Goal: Task Accomplishment & Management: Use online tool/utility

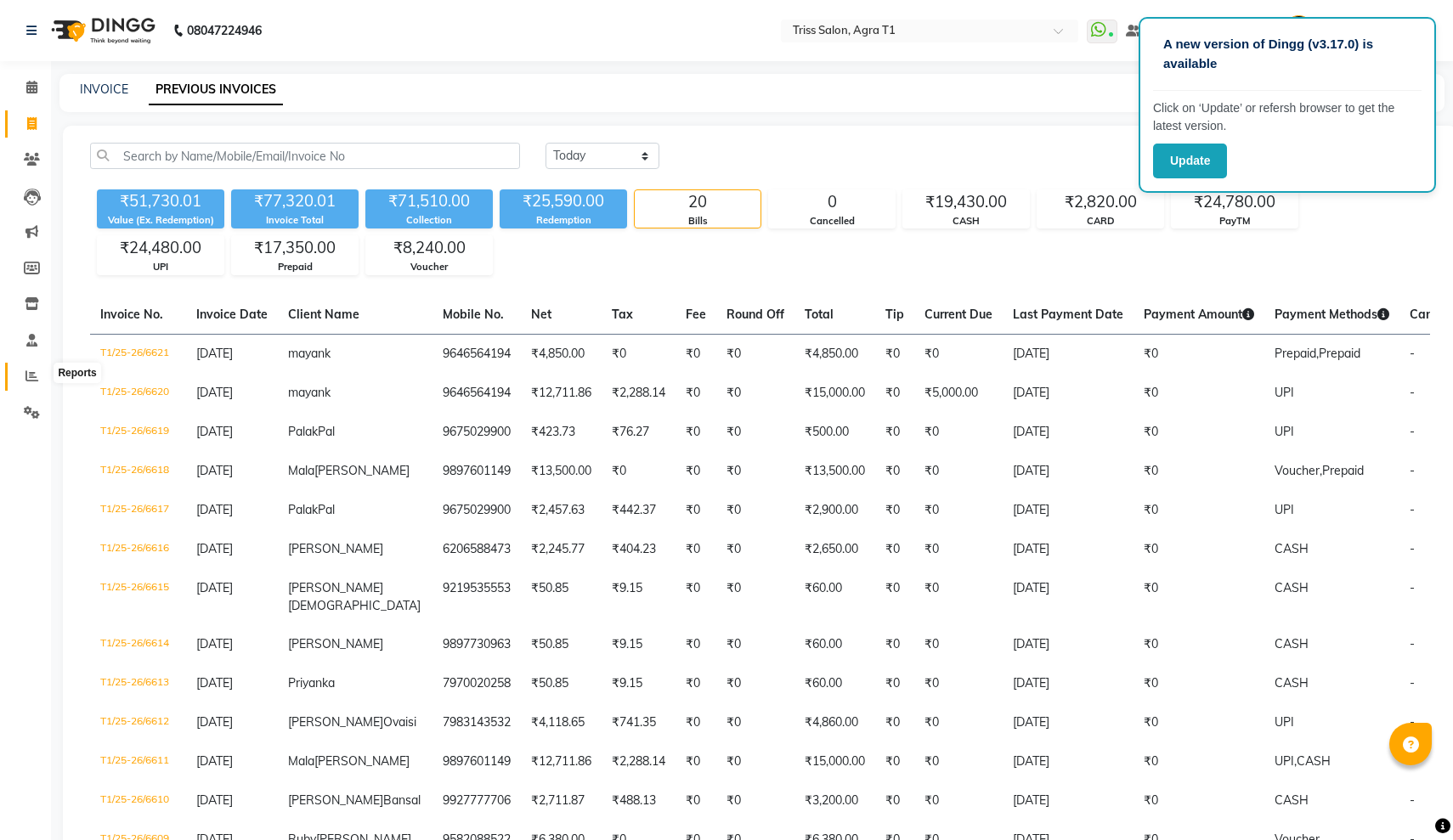
click at [29, 370] on icon at bounding box center [32, 376] width 13 height 13
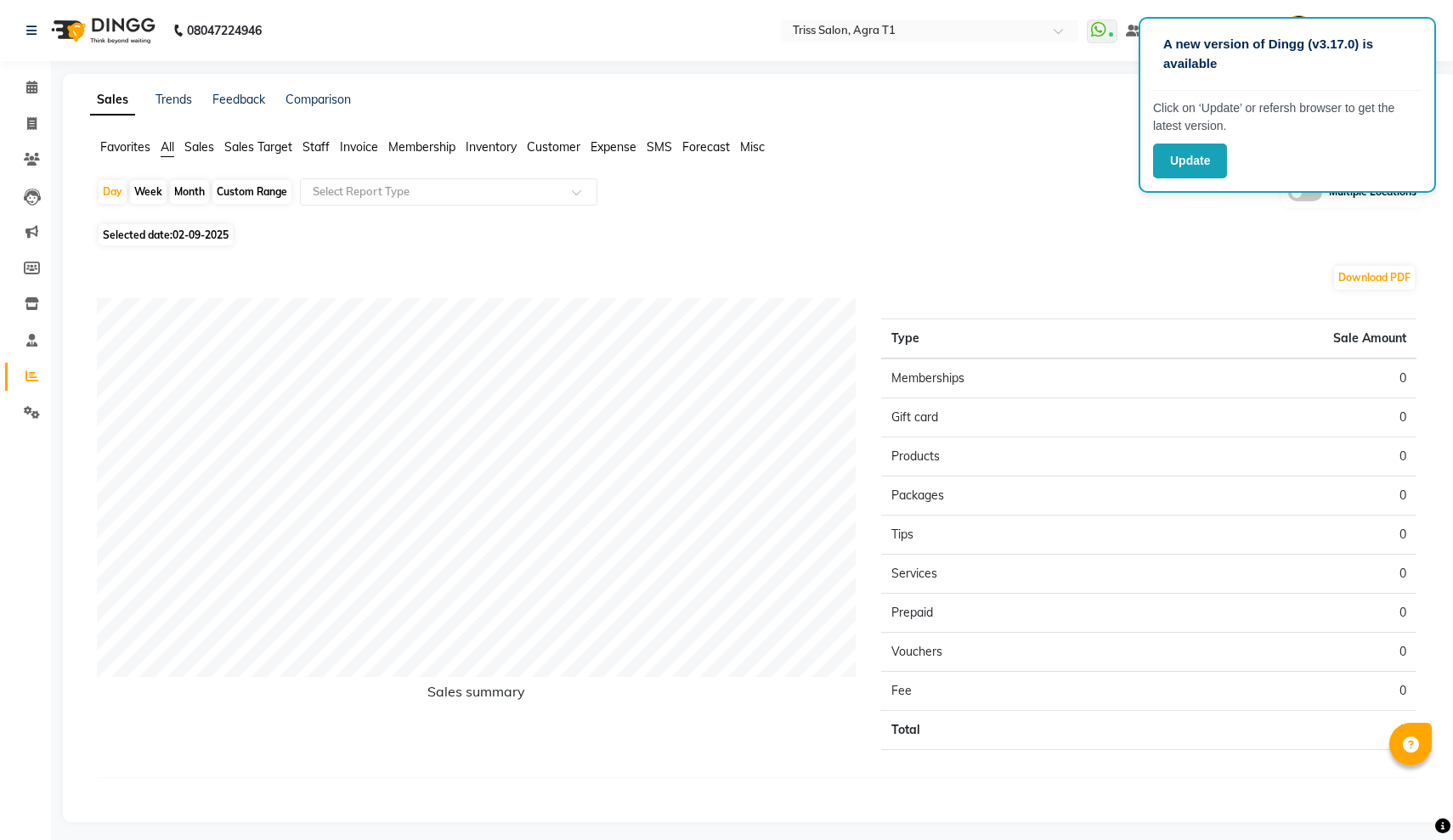
click at [190, 190] on div "Month" at bounding box center [189, 192] width 39 height 24
select select "9"
select select "2025"
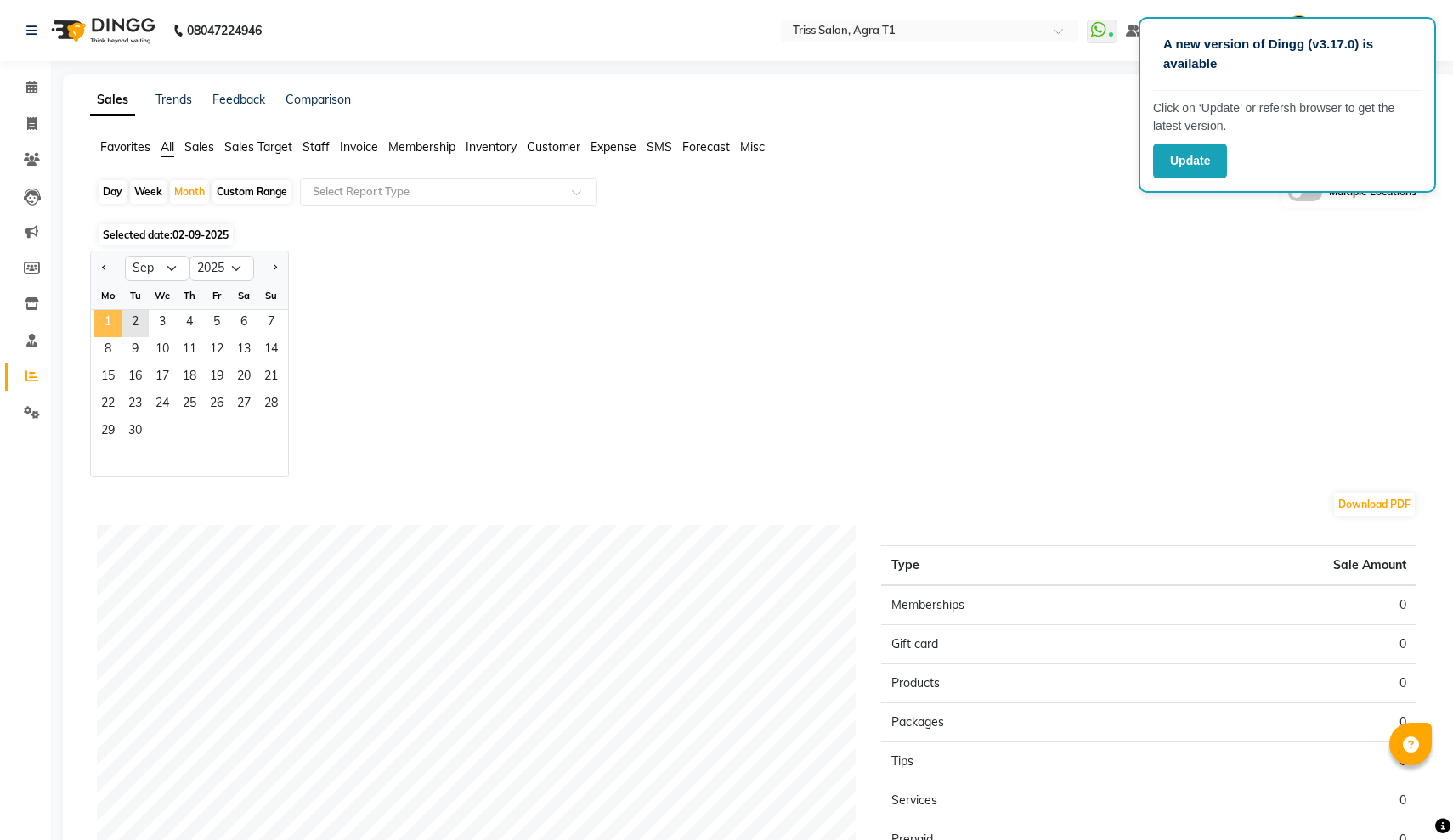
click at [104, 318] on span "1" at bounding box center [108, 324] width 27 height 27
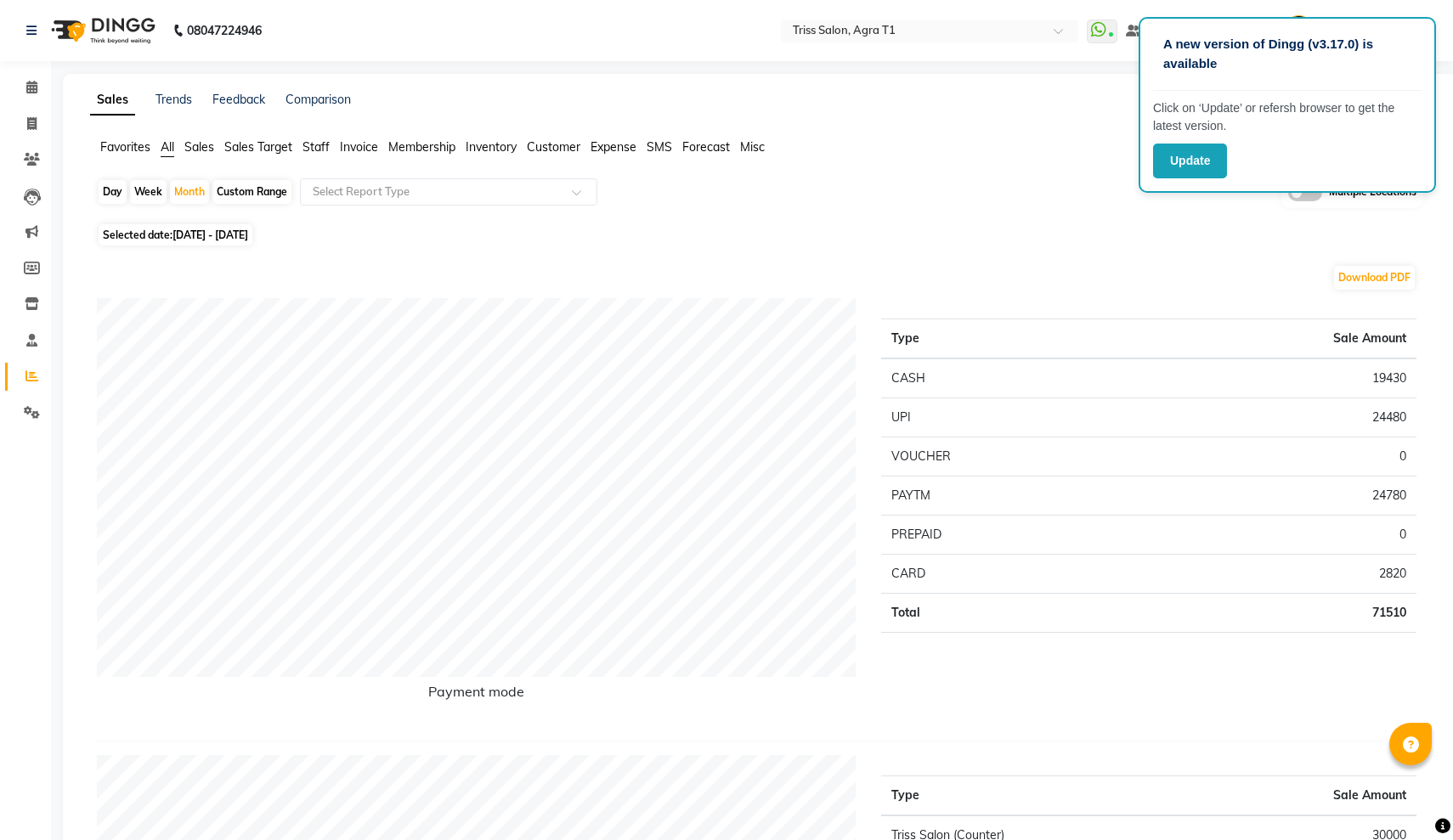
click at [602, 141] on span "Expense" at bounding box center [614, 147] width 46 height 15
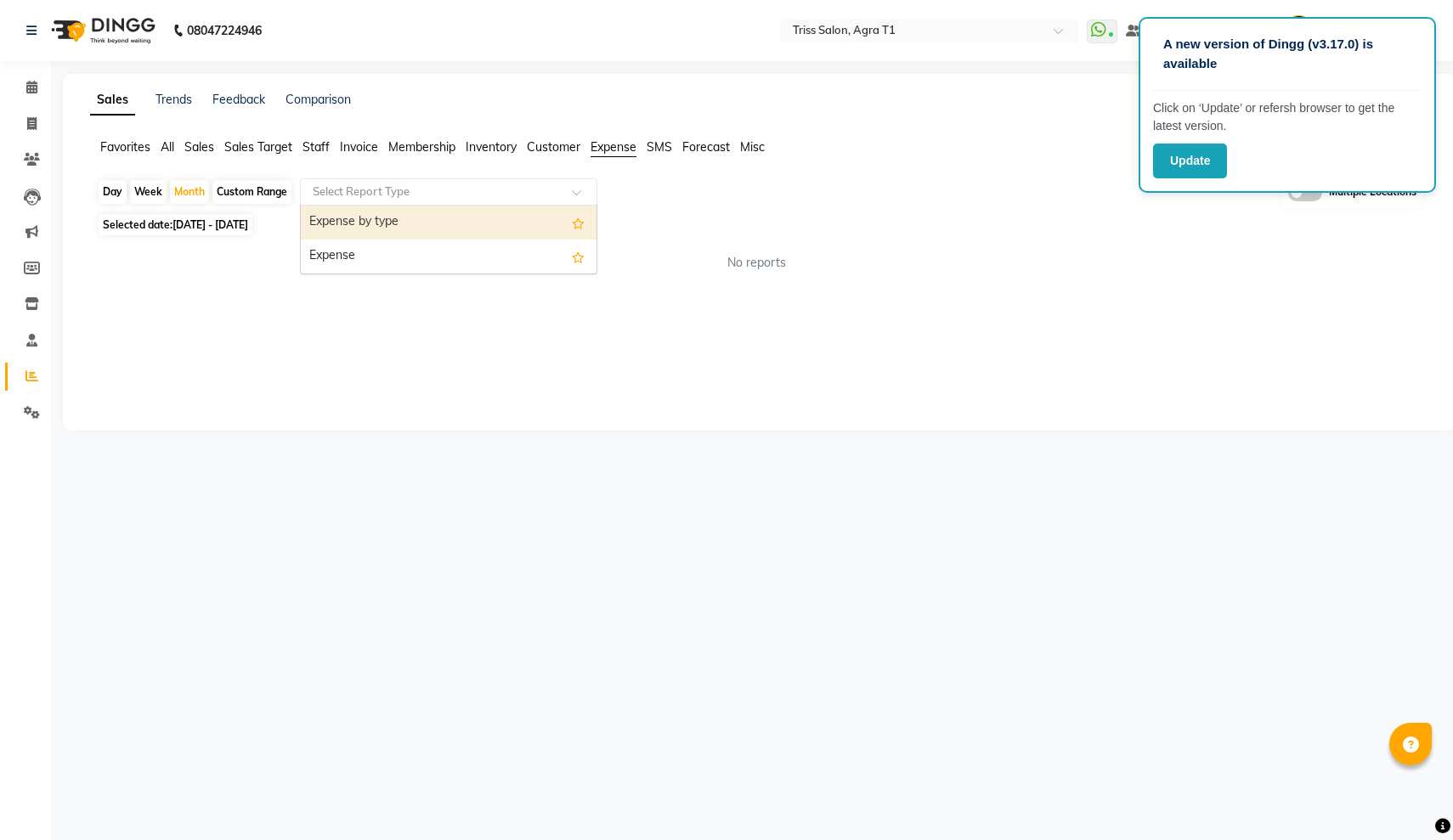
click at [419, 200] on div "Select Report Type" at bounding box center [448, 192] width 297 height 27
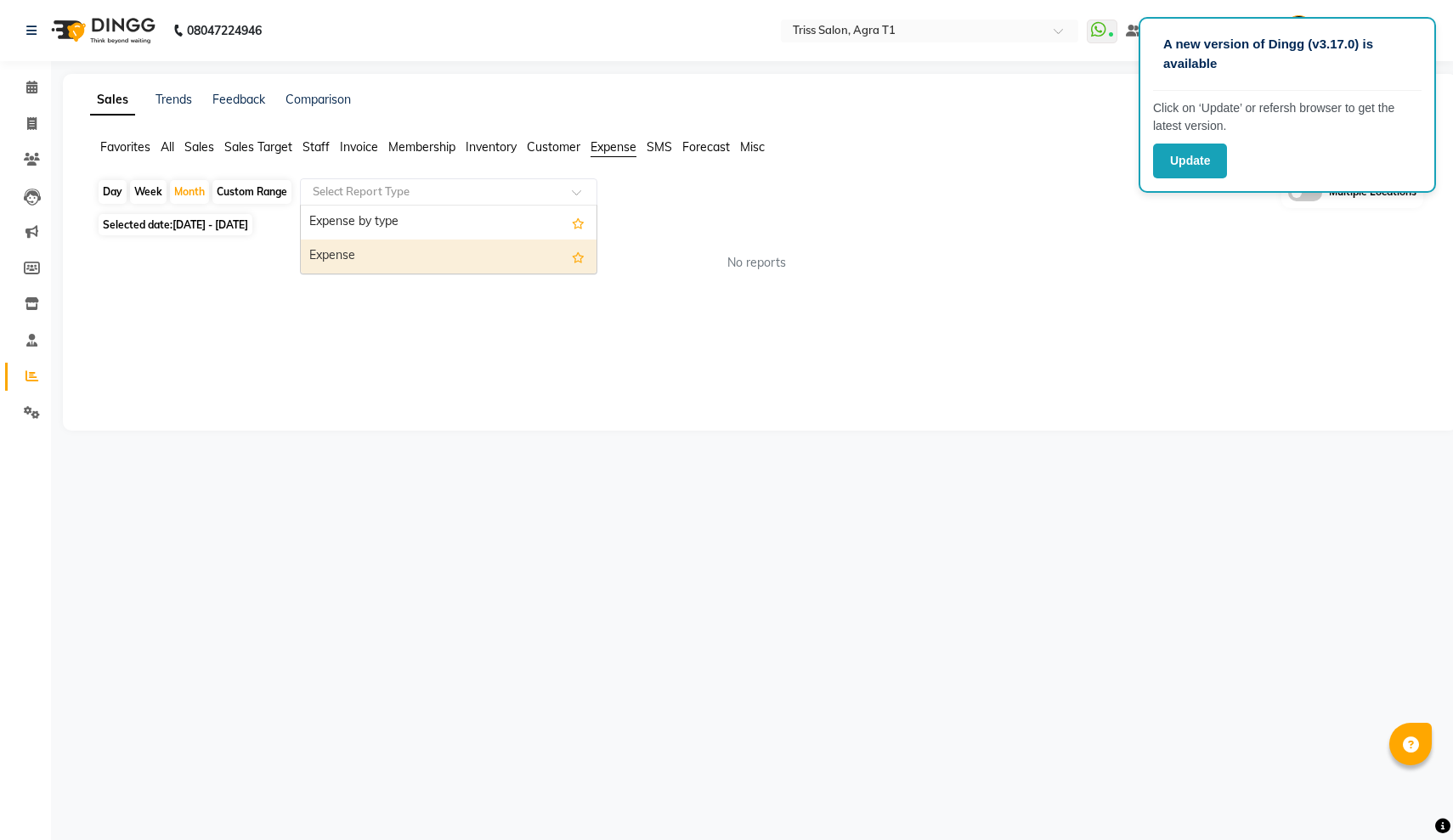
click at [424, 260] on div "Expense" at bounding box center [448, 256] width 296 height 34
select select "filtered_report"
select select "csv"
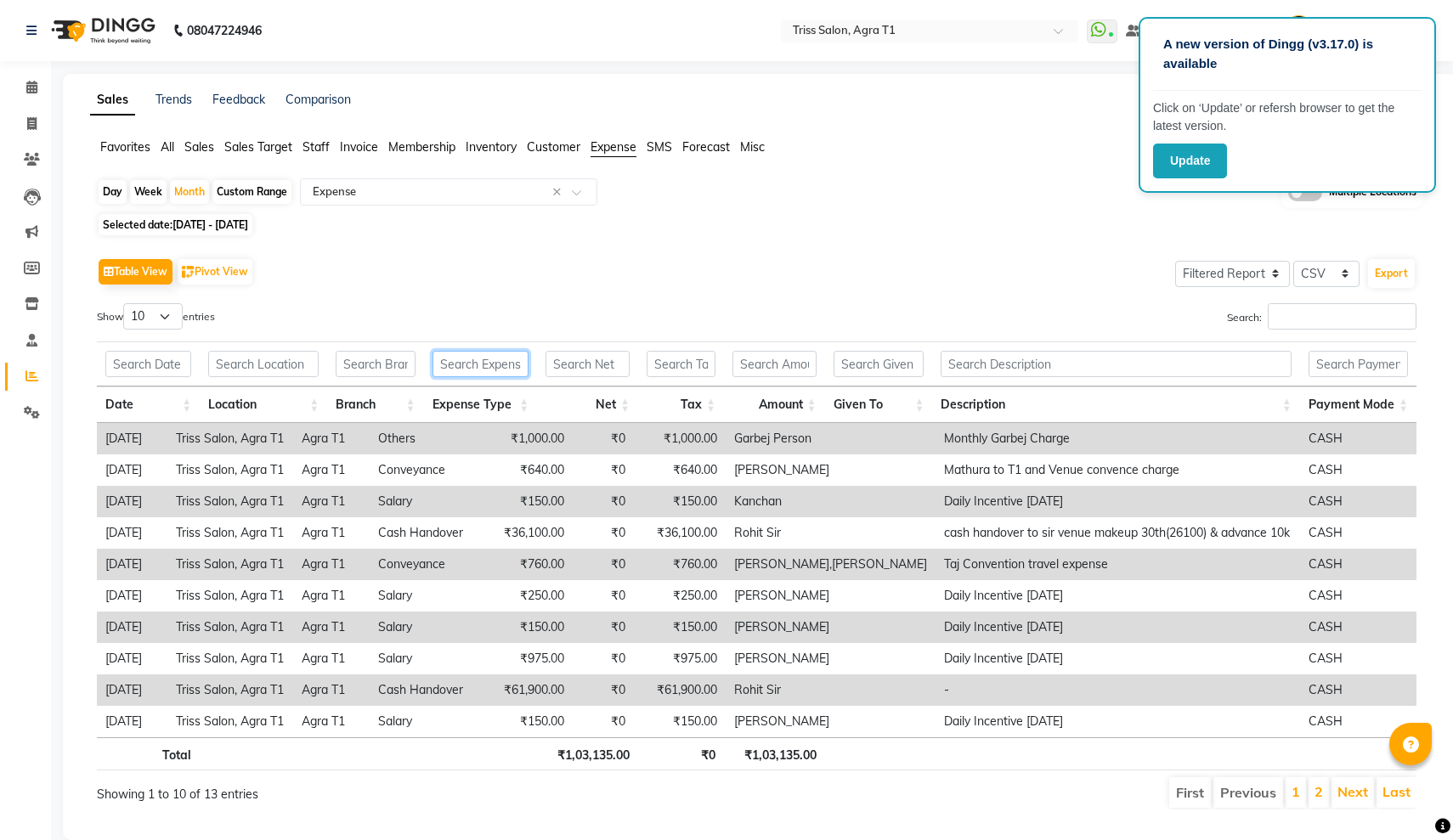
click at [481, 357] on input "text" at bounding box center [481, 364] width 97 height 26
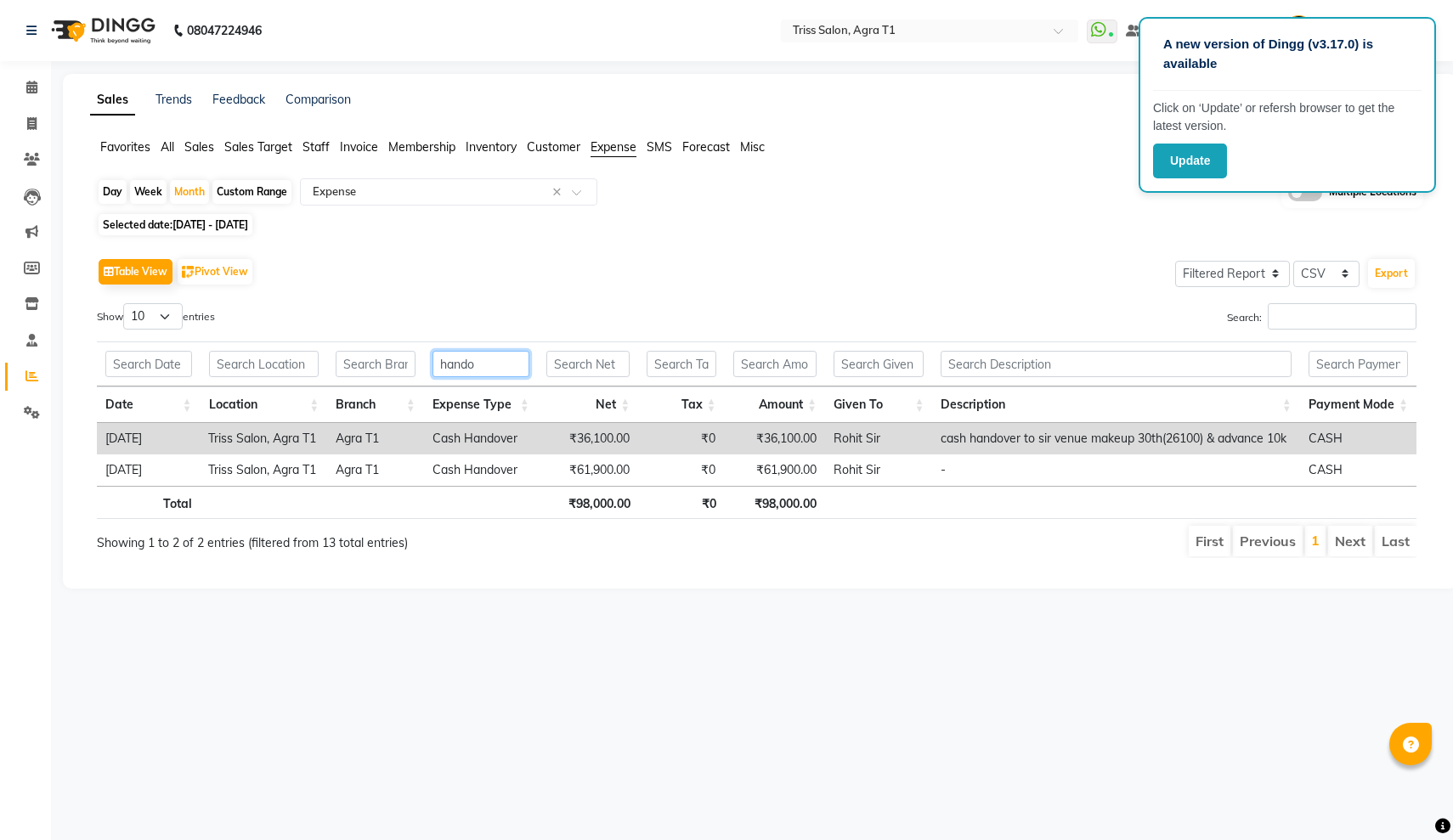
type input "hands"
